Goal: Transaction & Acquisition: Purchase product/service

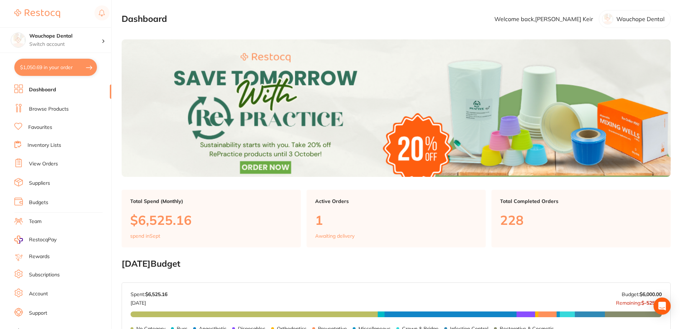
click at [70, 71] on button "$1,050.69 in your order" at bounding box center [55, 67] width 83 height 17
checkbox input "true"
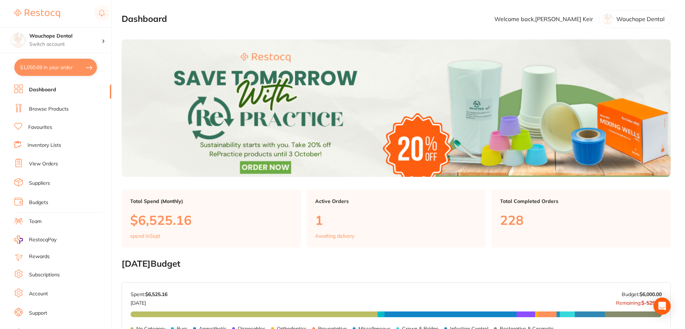
checkbox input "true"
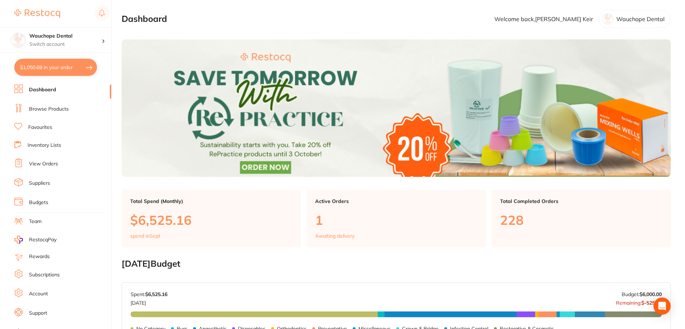
checkbox input "true"
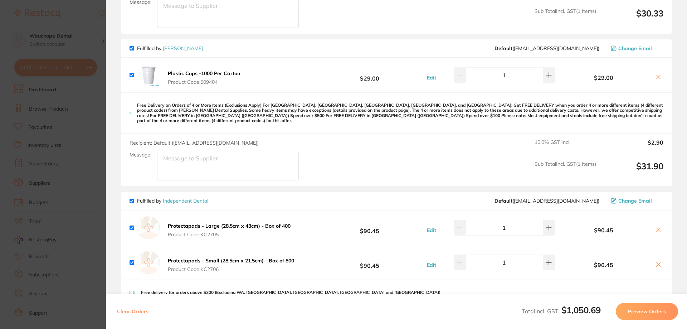
scroll to position [465, 0]
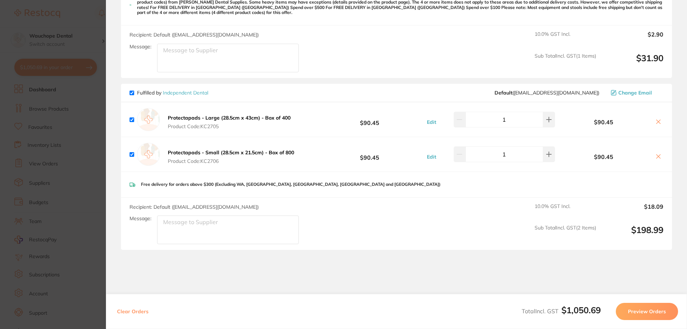
click at [87, 195] on section "Update RRP Set your pre negotiated price for this item. Item Agreed RRP (excl. …" at bounding box center [343, 164] width 687 height 329
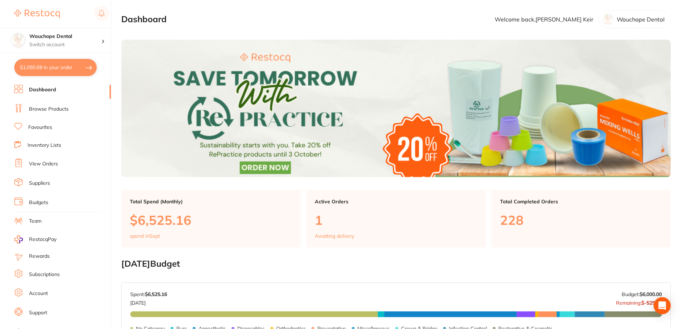
scroll to position [0, 0]
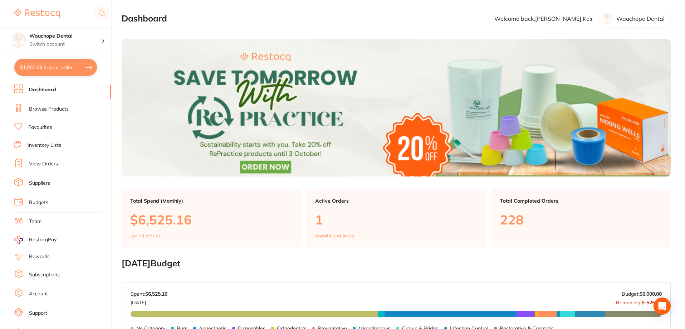
click at [51, 108] on link "Browse Products" at bounding box center [49, 109] width 40 height 7
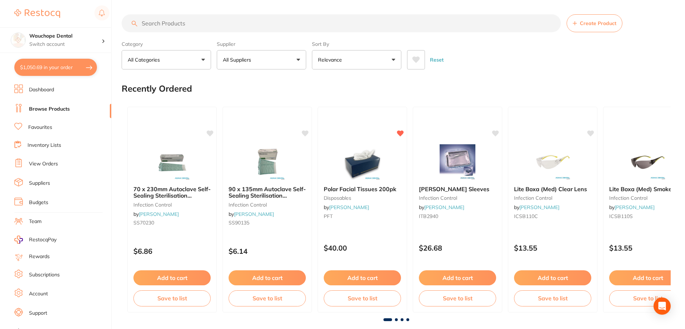
click at [158, 23] on input "search" at bounding box center [341, 23] width 439 height 18
